Goal: Find specific fact: Find specific fact

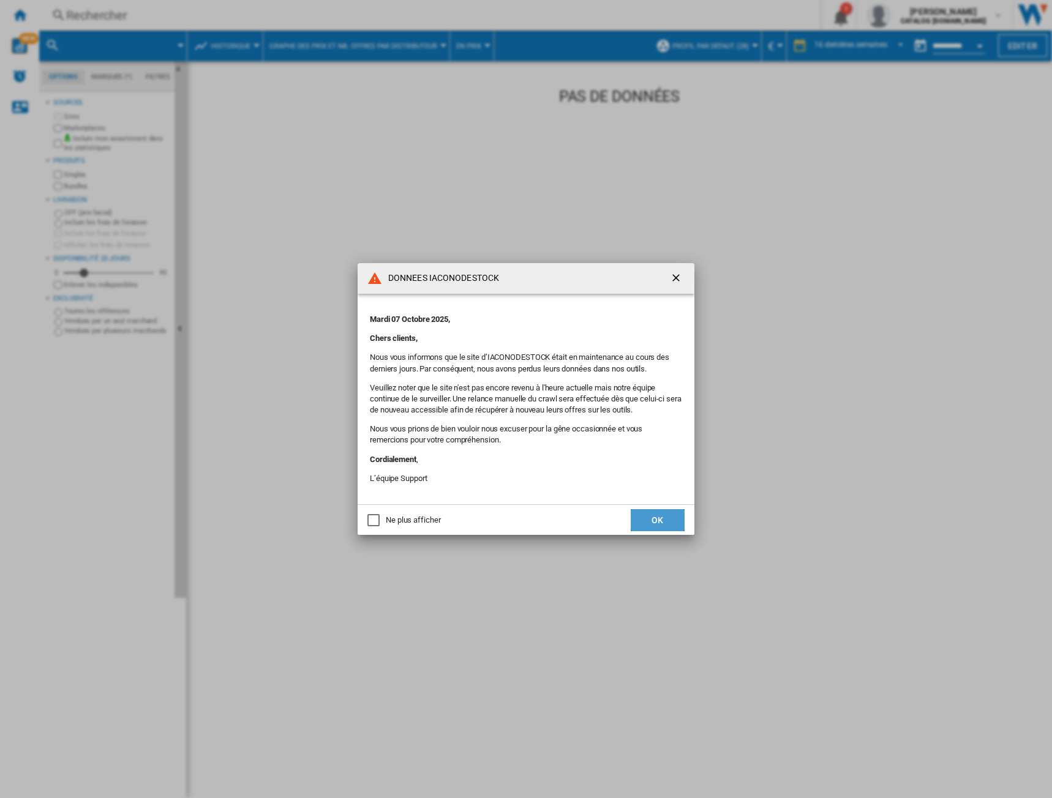
click at [659, 527] on button "OK" at bounding box center [658, 520] width 54 height 22
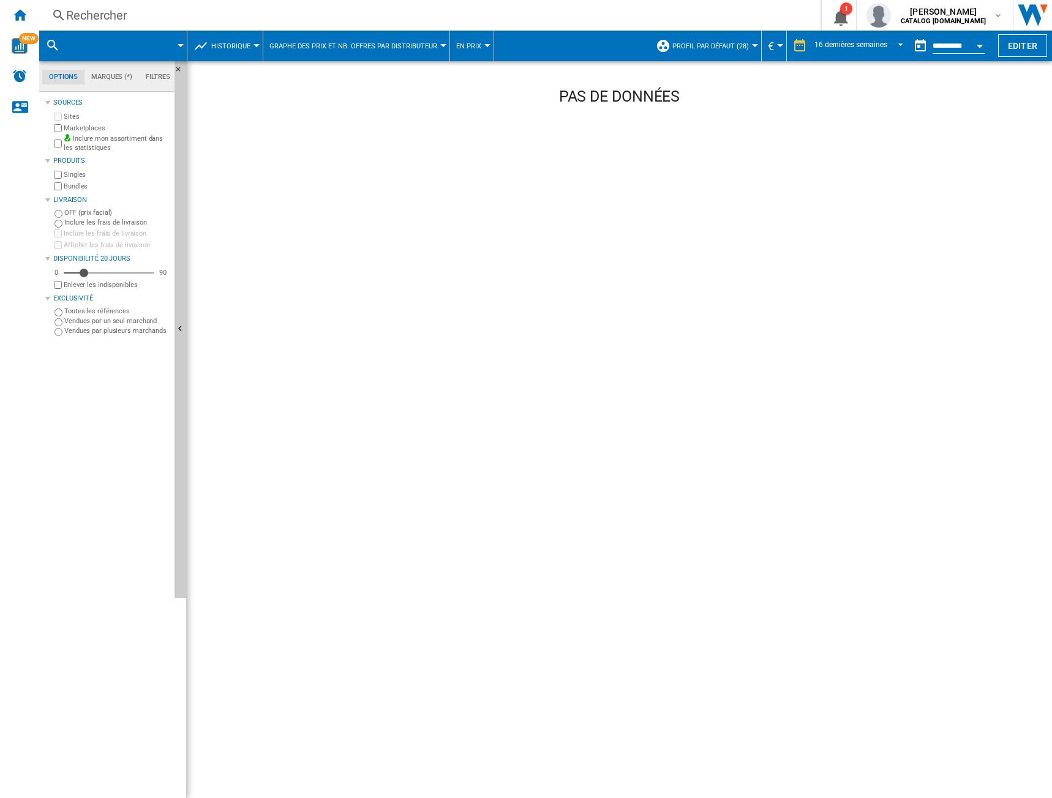
click at [100, 21] on div "Rechercher" at bounding box center [427, 15] width 722 height 17
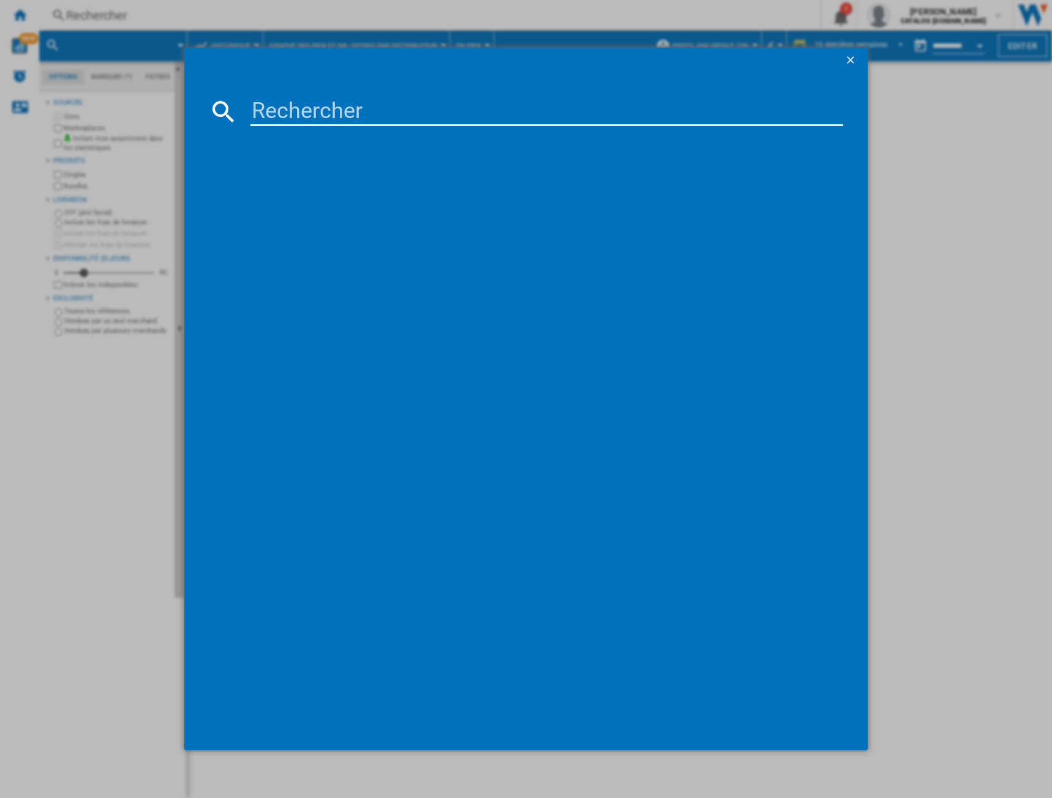
click at [327, 118] on input at bounding box center [546, 111] width 593 height 29
paste input "CNSDB 5723"
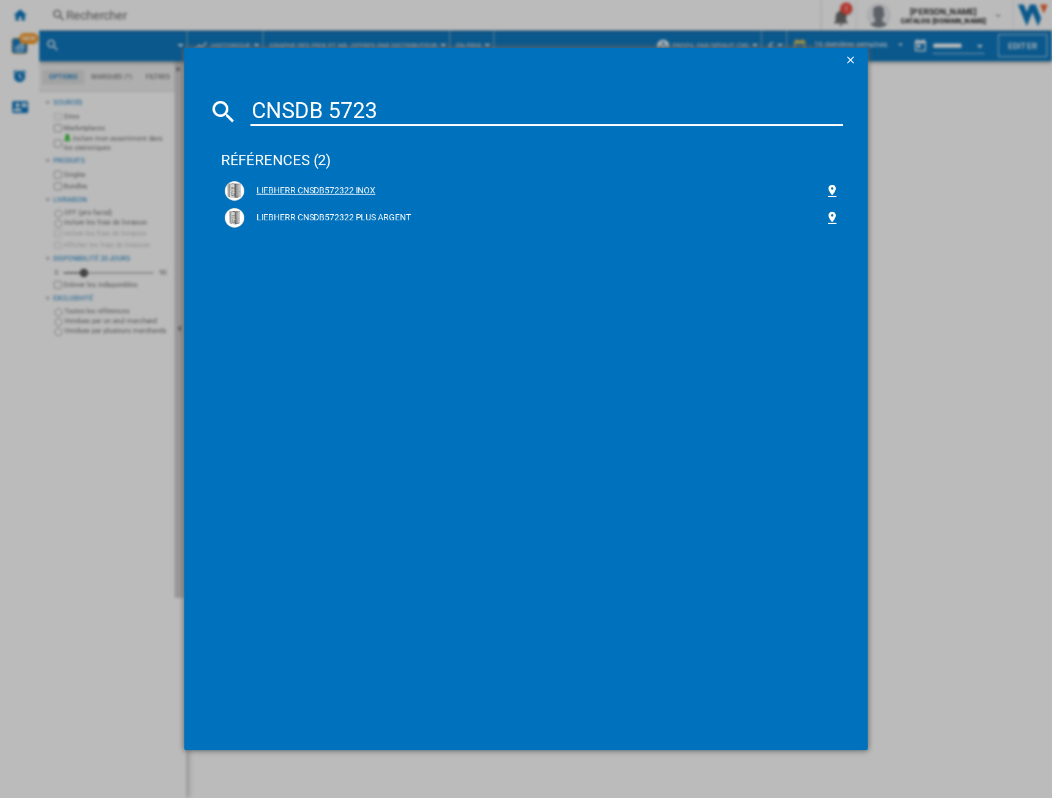
type input "CNSDB 5723"
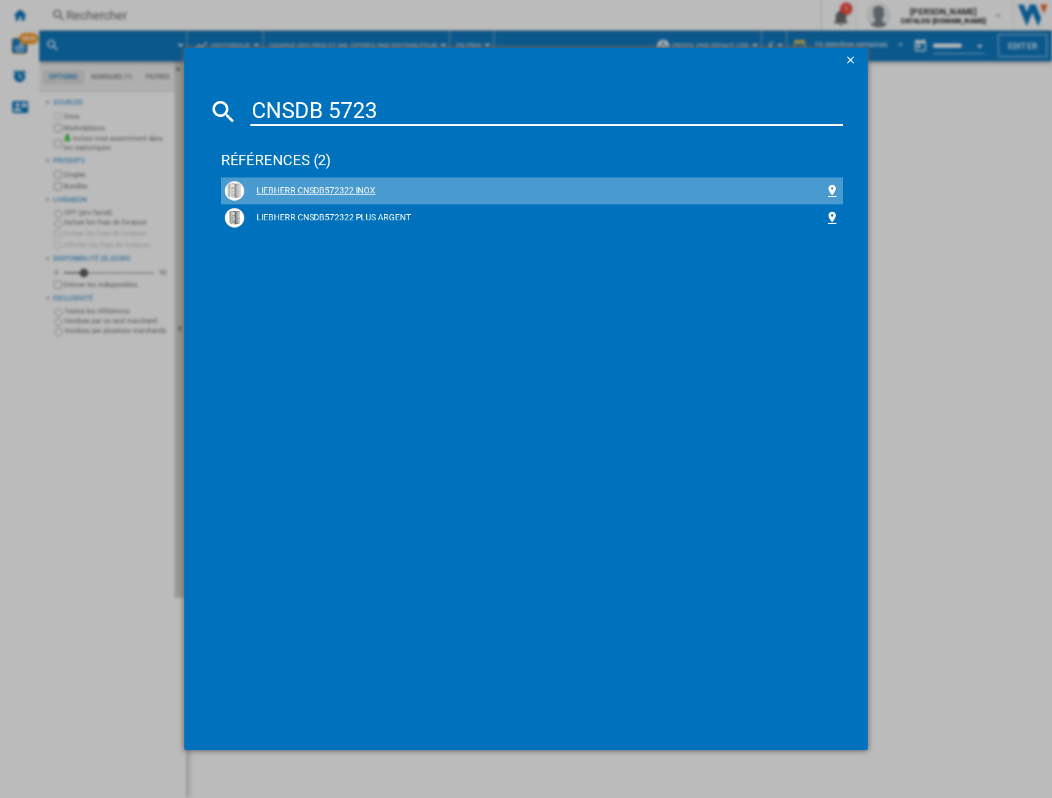
click at [332, 190] on div "LIEBHERR CNSDB572322 INOX" at bounding box center [534, 191] width 581 height 12
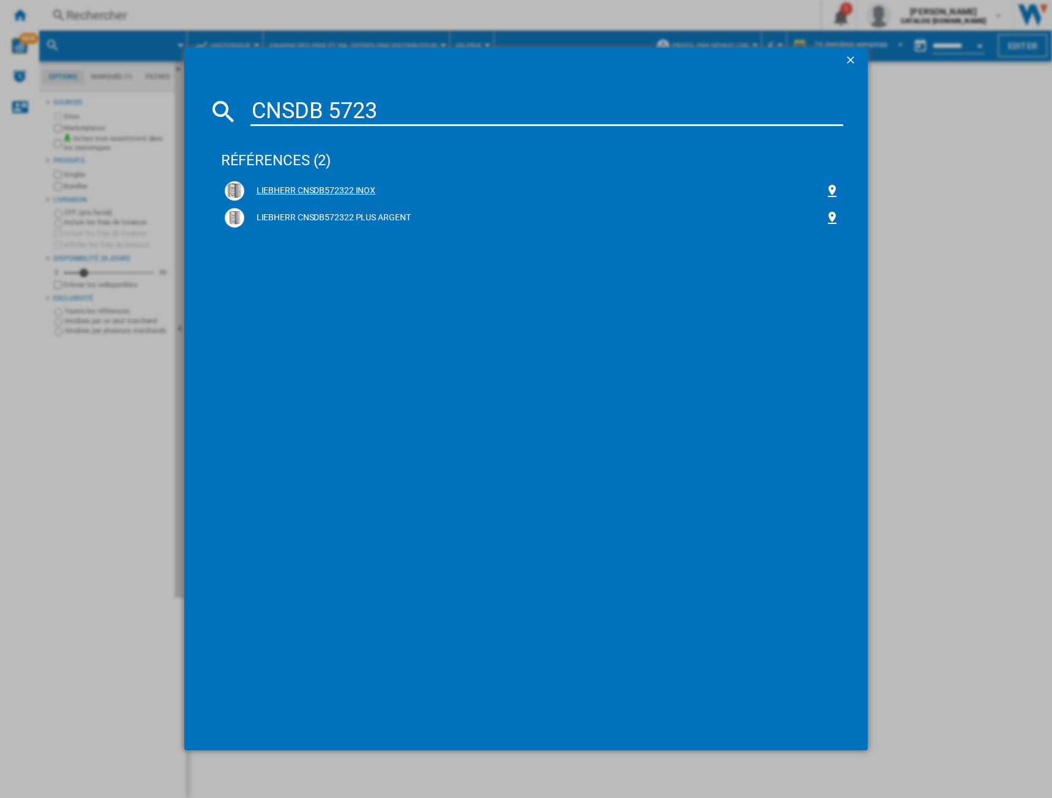
click at [331, 190] on div "LIEBHERR CNSDB572322 INOX" at bounding box center [534, 191] width 581 height 12
